Goal: Task Accomplishment & Management: Manage account settings

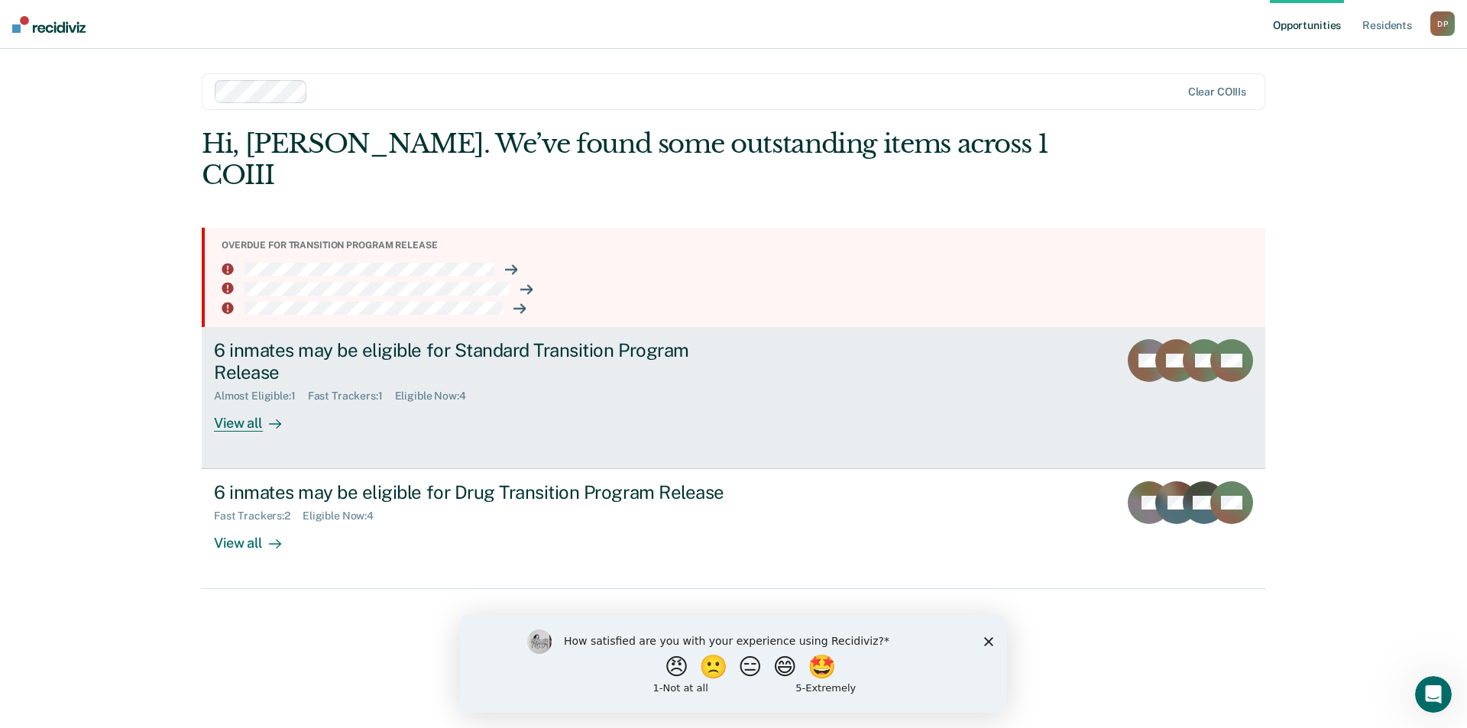
click at [225, 403] on div "View all" at bounding box center [257, 418] width 86 height 30
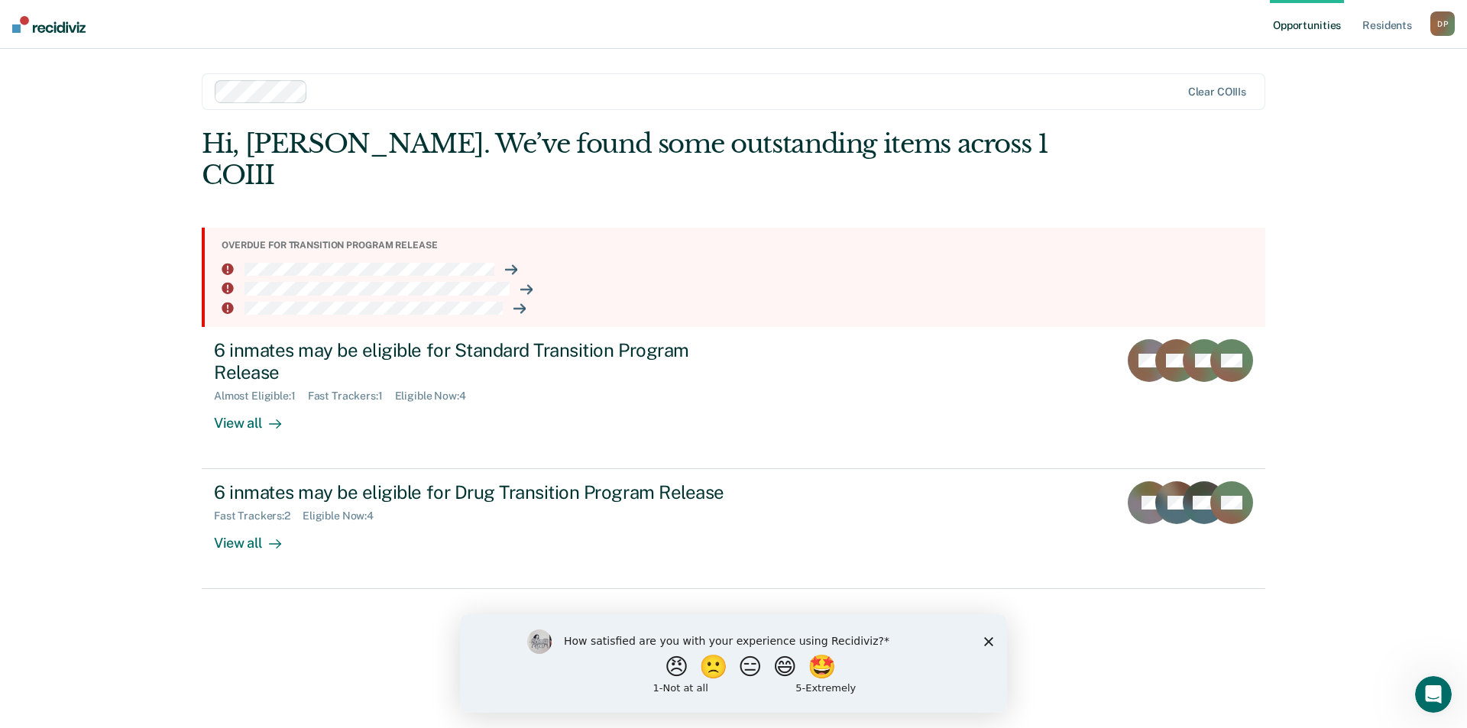
click at [1446, 20] on div "D P" at bounding box center [1442, 23] width 24 height 24
click at [1351, 106] on div "Profile How it works Log Out" at bounding box center [1380, 81] width 147 height 75
click at [1349, 99] on link "Log Out" at bounding box center [1380, 100] width 123 height 13
